Goal: Transaction & Acquisition: Purchase product/service

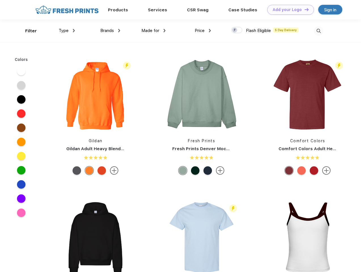
click at [289, 10] on link "Add your Logo Design Tool" at bounding box center [290, 10] width 47 height 10
click at [0, 0] on div "Design Tool" at bounding box center [0, 0] width 0 height 0
click at [304, 9] on link "Add your Logo Design Tool" at bounding box center [290, 10] width 47 height 10
click at [27, 31] on div "Filter" at bounding box center [31, 31] width 12 height 7
click at [67, 31] on span "Type" at bounding box center [64, 30] width 10 height 5
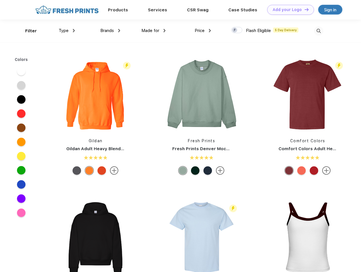
click at [110, 31] on span "Brands" at bounding box center [107, 30] width 14 height 5
click at [154, 31] on span "Made for" at bounding box center [150, 30] width 18 height 5
click at [203, 31] on span "Price" at bounding box center [200, 30] width 10 height 5
click at [237, 30] on div at bounding box center [236, 30] width 11 height 6
click at [235, 30] on input "checkbox" at bounding box center [233, 29] width 4 height 4
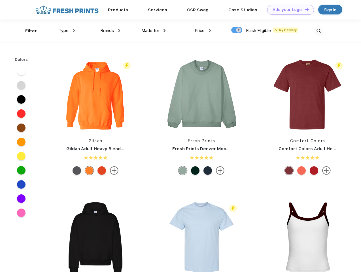
click at [319, 31] on img at bounding box center [318, 30] width 9 height 9
